Goal: Information Seeking & Learning: Learn about a topic

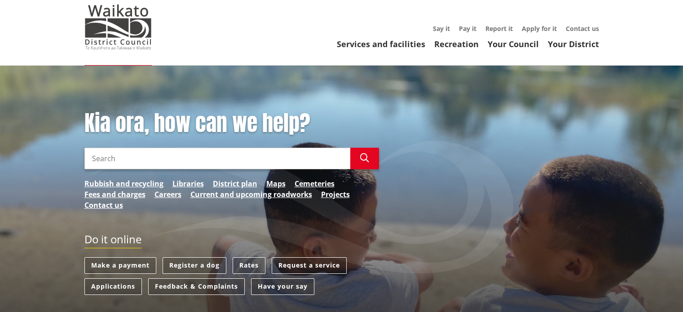
scroll to position [45, 0]
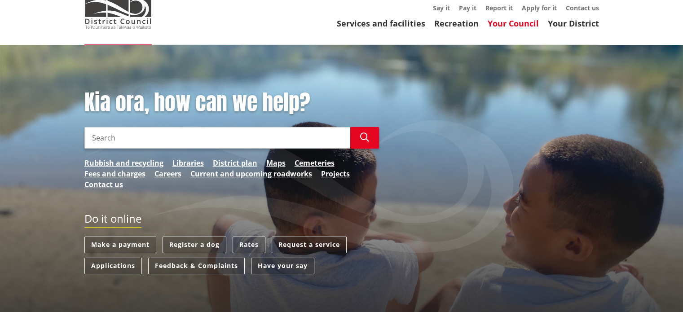
click at [511, 29] on link "Your Council" at bounding box center [513, 23] width 51 height 11
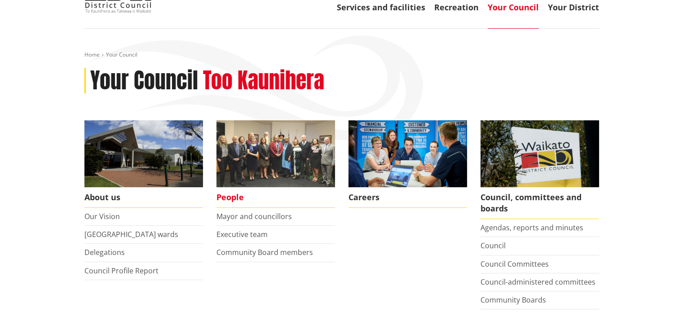
scroll to position [135, 0]
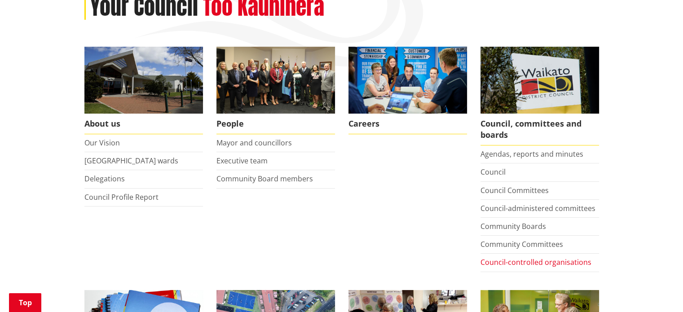
click at [543, 262] on link "Council-controlled organisations" at bounding box center [535, 262] width 111 height 10
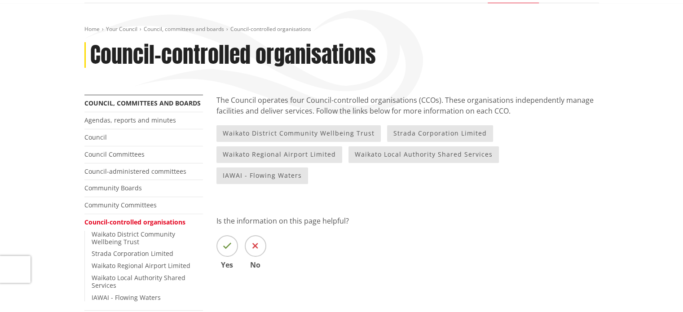
scroll to position [90, 0]
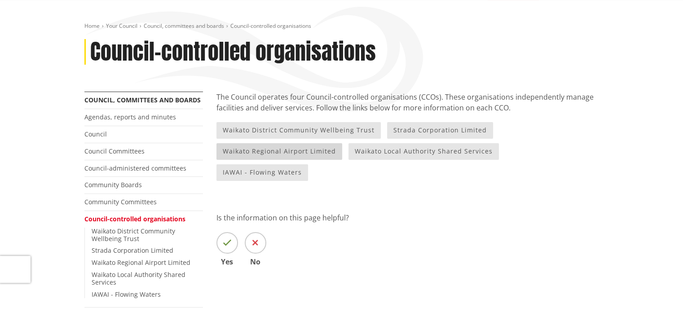
click at [260, 154] on link "Waikato Regional Airport Limited" at bounding box center [279, 151] width 126 height 17
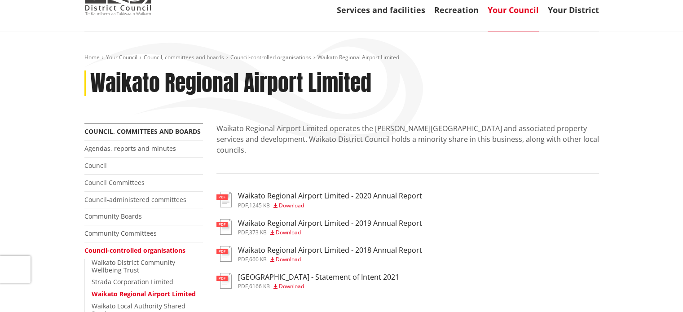
scroll to position [90, 0]
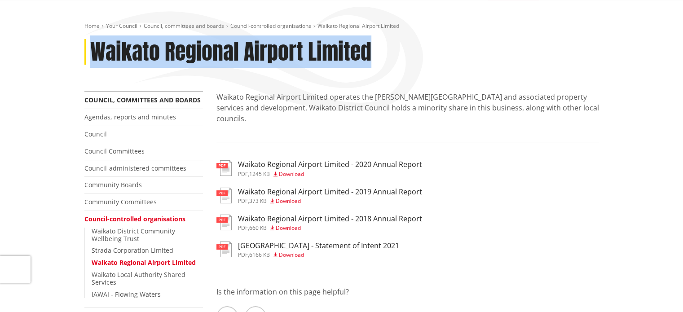
drag, startPoint x: 93, startPoint y: 50, endPoint x: 386, endPoint y: 62, distance: 292.5
click at [386, 62] on div "Waikato Regional Airport Limited" at bounding box center [341, 52] width 514 height 26
copy h1 "Waikato Regional Airport Limited"
click at [299, 170] on span "Download" at bounding box center [291, 174] width 25 height 8
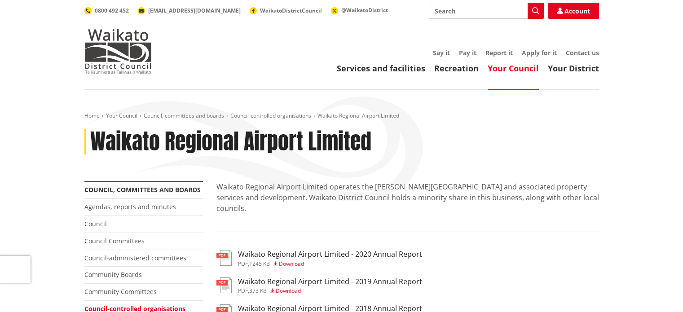
scroll to position [90, 0]
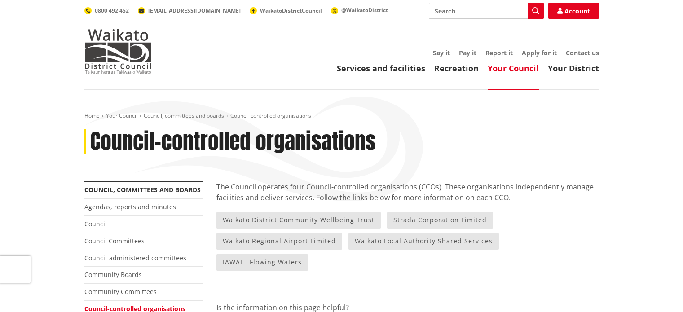
scroll to position [90, 0]
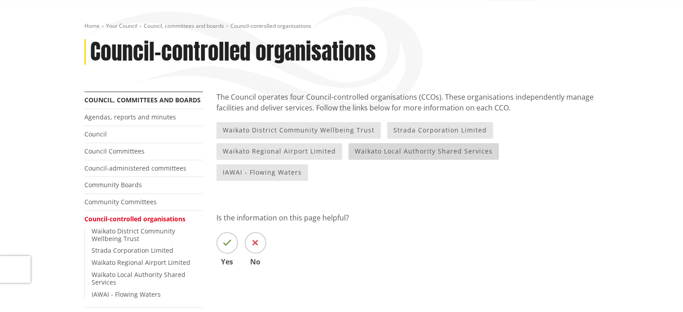
click at [381, 152] on link "Waikato Local Authority Shared Services" at bounding box center [423, 151] width 150 height 17
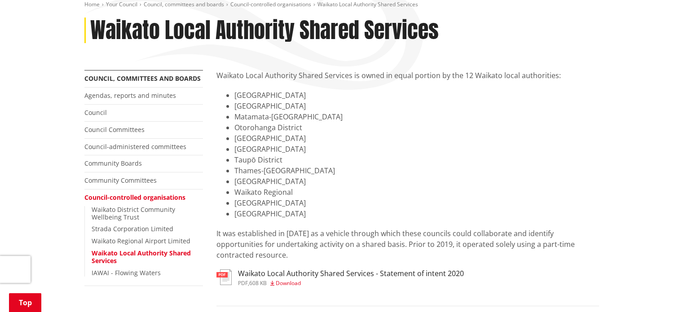
scroll to position [135, 0]
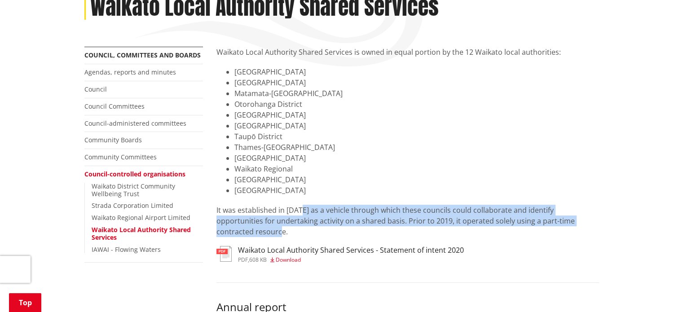
drag, startPoint x: 301, startPoint y: 208, endPoint x: 617, endPoint y: 218, distance: 316.6
click at [617, 218] on div "Home Your Council Council, committees and boards Council-controlled organisatio…" at bounding box center [341, 219] width 683 height 528
click at [393, 218] on p "It was established in 2005 as a vehicle through which these councils could coll…" at bounding box center [407, 221] width 382 height 32
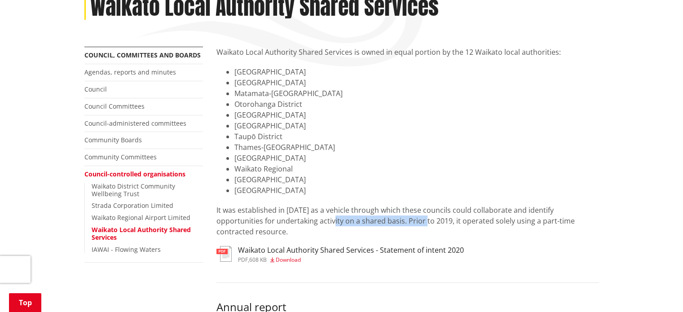
drag, startPoint x: 290, startPoint y: 219, endPoint x: 382, endPoint y: 223, distance: 91.7
click at [382, 223] on p "It was established in 2005 as a vehicle through which these councils could coll…" at bounding box center [407, 221] width 382 height 32
click at [361, 219] on p "It was established in 2005 as a vehicle through which these councils could coll…" at bounding box center [407, 221] width 382 height 32
drag, startPoint x: 227, startPoint y: 223, endPoint x: 607, endPoint y: 214, distance: 380.3
click at [607, 214] on div "Home Your Council Council, committees and boards Council-controlled organisatio…" at bounding box center [341, 219] width 683 height 528
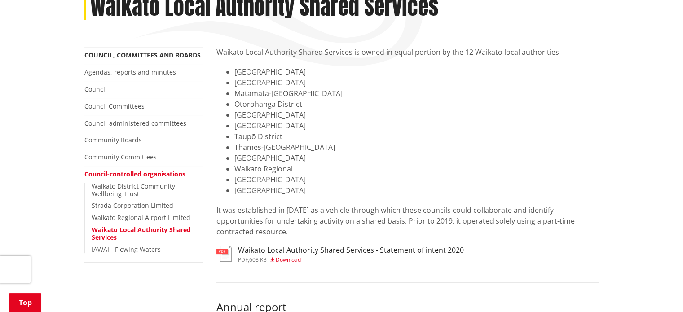
click at [400, 218] on p "It was established in 2005 as a vehicle through which these councils could coll…" at bounding box center [407, 221] width 382 height 32
drag, startPoint x: 355, startPoint y: 222, endPoint x: 445, endPoint y: 217, distance: 90.8
click at [456, 220] on p "It was established in 2005 as a vehicle through which these councils could coll…" at bounding box center [407, 221] width 382 height 32
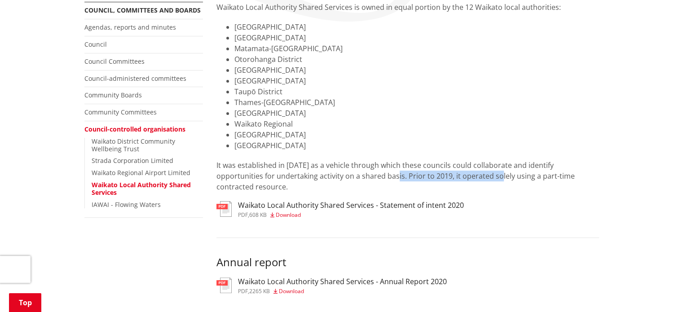
scroll to position [269, 0]
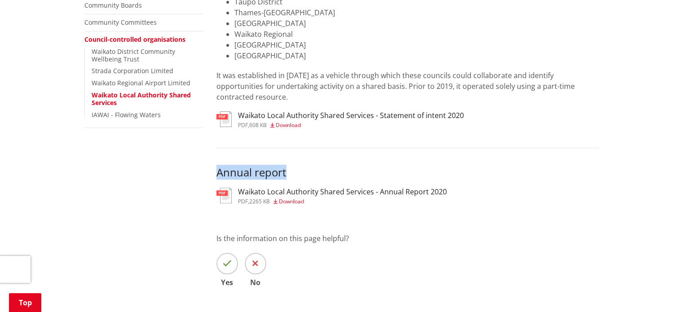
drag, startPoint x: 215, startPoint y: 159, endPoint x: 309, endPoint y: 161, distance: 94.3
click at [309, 161] on div "Waikato Local Authority Shared Services is owned in equal portion by the 12 Wai…" at bounding box center [408, 112] width 396 height 400
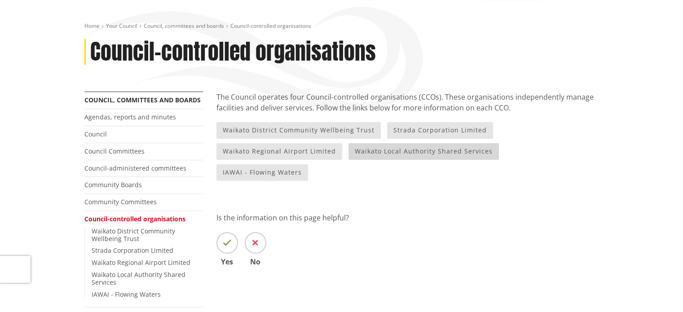
scroll to position [90, 0]
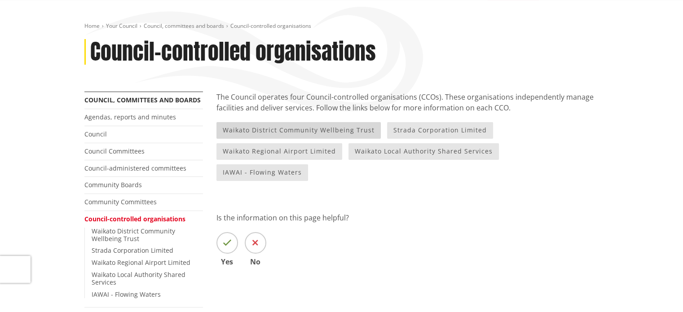
click at [294, 129] on link "Waikato District Community Wellbeing Trust" at bounding box center [298, 130] width 164 height 17
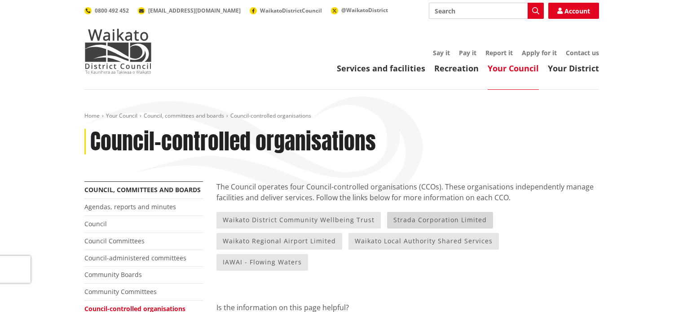
scroll to position [90, 0]
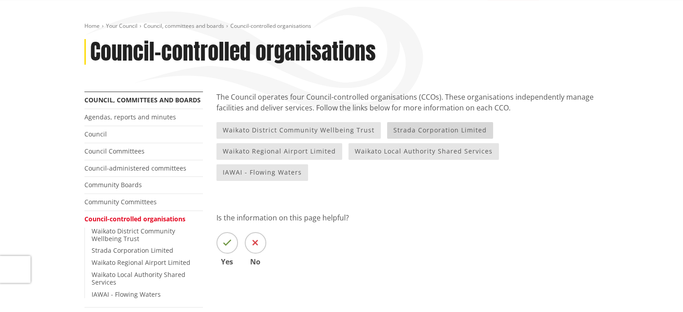
click at [445, 132] on link "Strada Corporation Limited" at bounding box center [440, 130] width 106 height 17
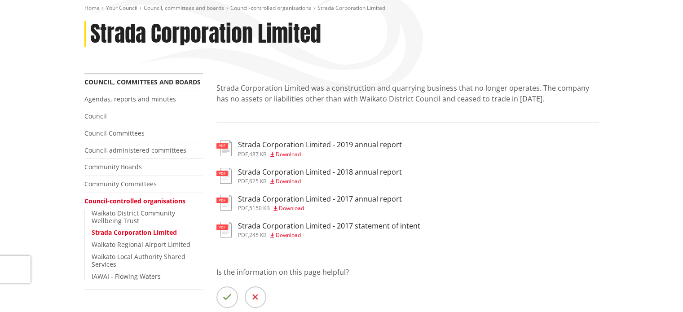
scroll to position [135, 0]
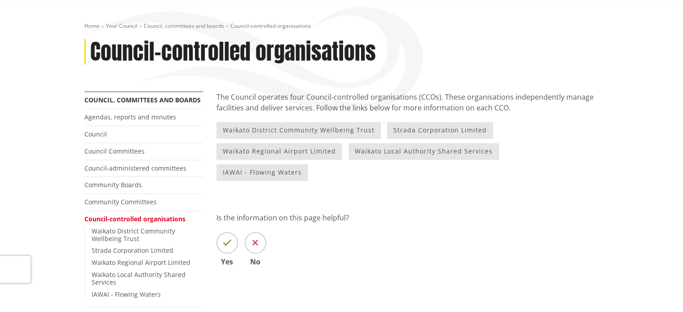
scroll to position [90, 0]
drag, startPoint x: 296, startPoint y: 185, endPoint x: 463, endPoint y: 260, distance: 183.1
click at [463, 260] on div "The Council operates four Council-controlled organisations (CCOs). These organi…" at bounding box center [408, 192] width 396 height 200
click at [368, 153] on link "Waikato Local Authority Shared Services" at bounding box center [423, 151] width 150 height 17
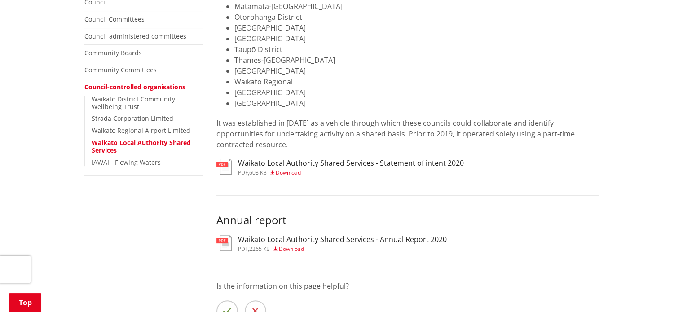
scroll to position [180, 0]
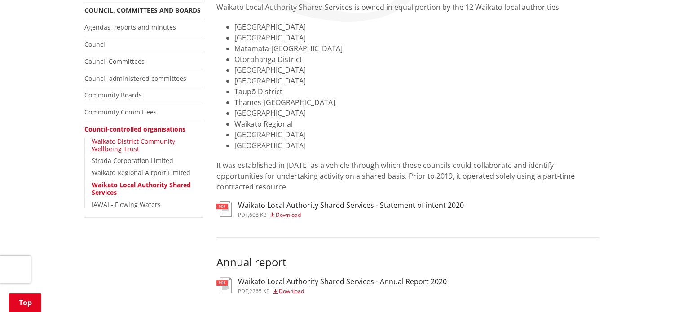
click at [121, 145] on link "Waikato District Community Wellbeing Trust" at bounding box center [133, 145] width 83 height 16
